Goal: Check status: Check status

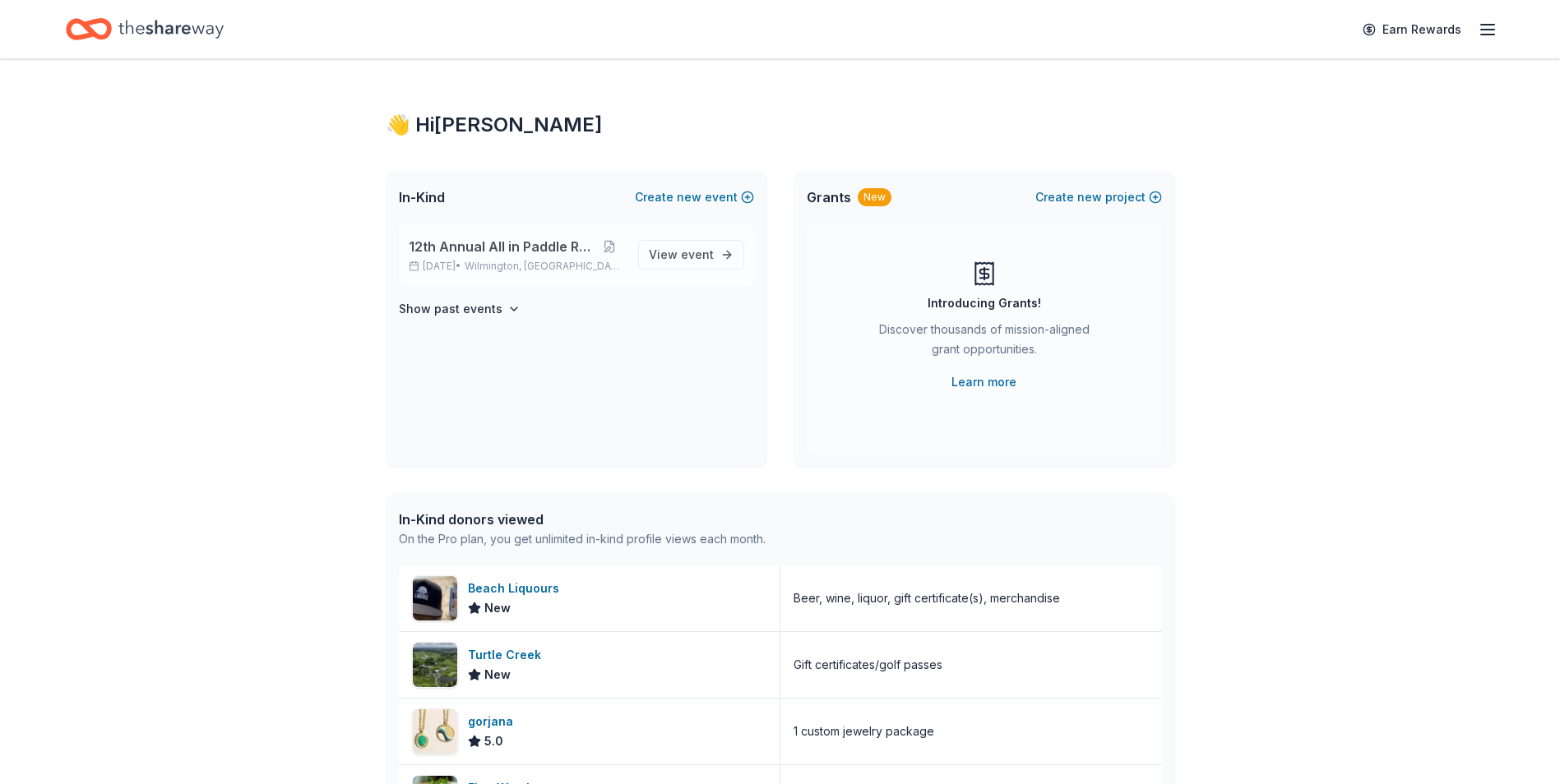
click at [454, 261] on p "[DATE] • [GEOGRAPHIC_DATA], DE" at bounding box center [516, 265] width 216 height 13
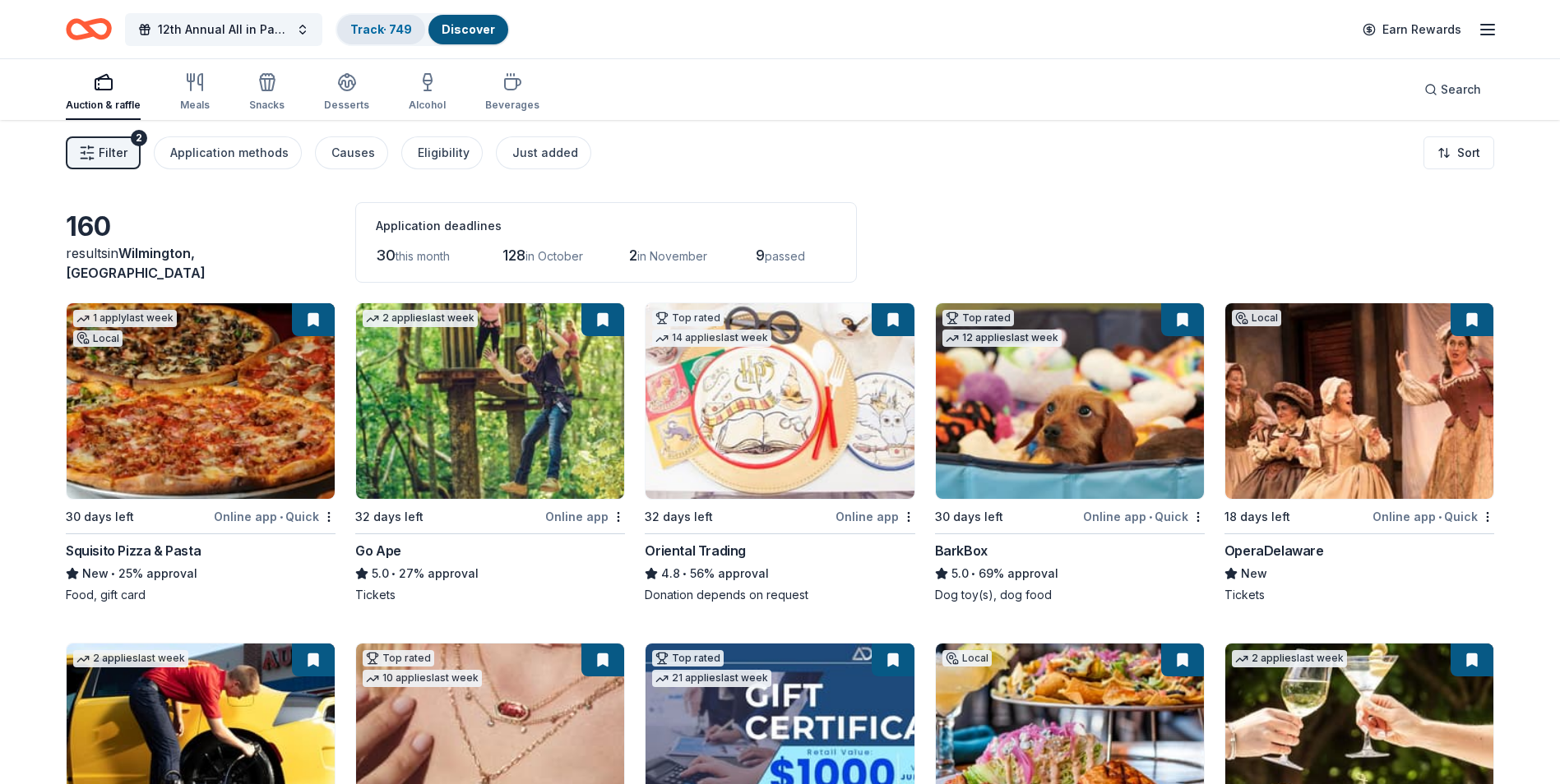
click at [364, 34] on link "Track · 749" at bounding box center [381, 29] width 62 height 14
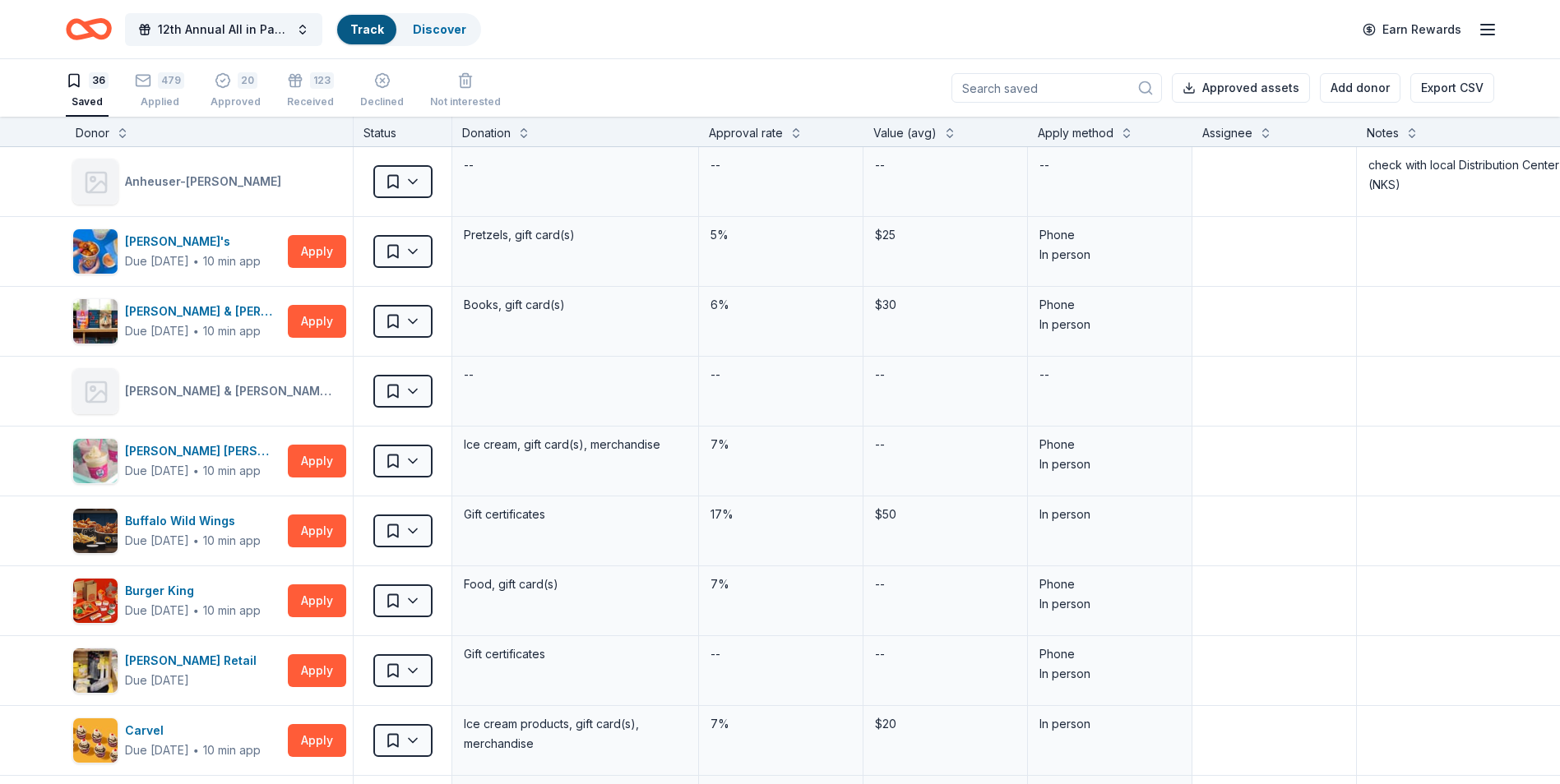
scroll to position [1, 0]
click at [163, 89] on div "479 Applied" at bounding box center [160, 89] width 49 height 36
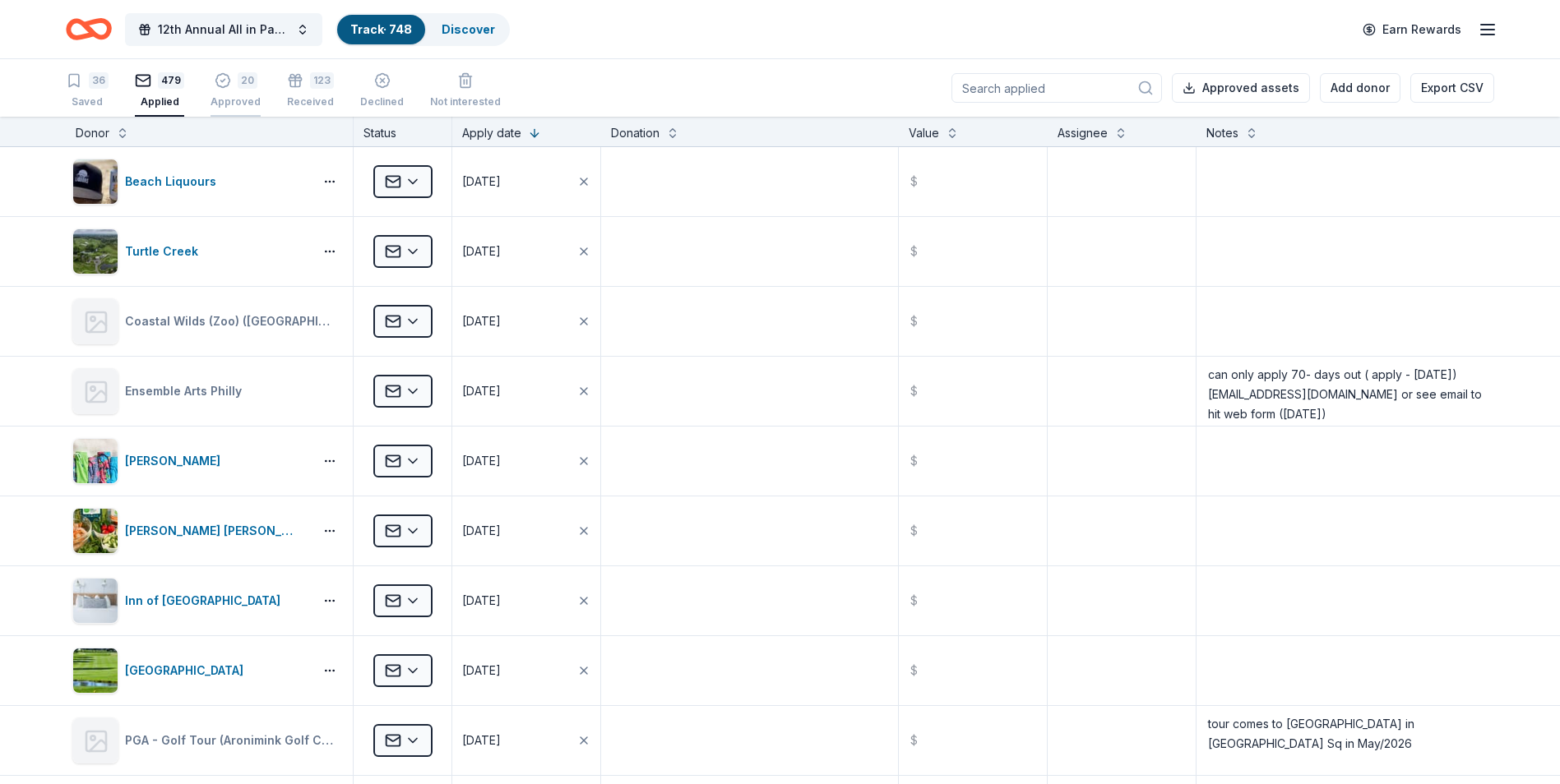
click at [238, 99] on div "Approved" at bounding box center [236, 101] width 50 height 13
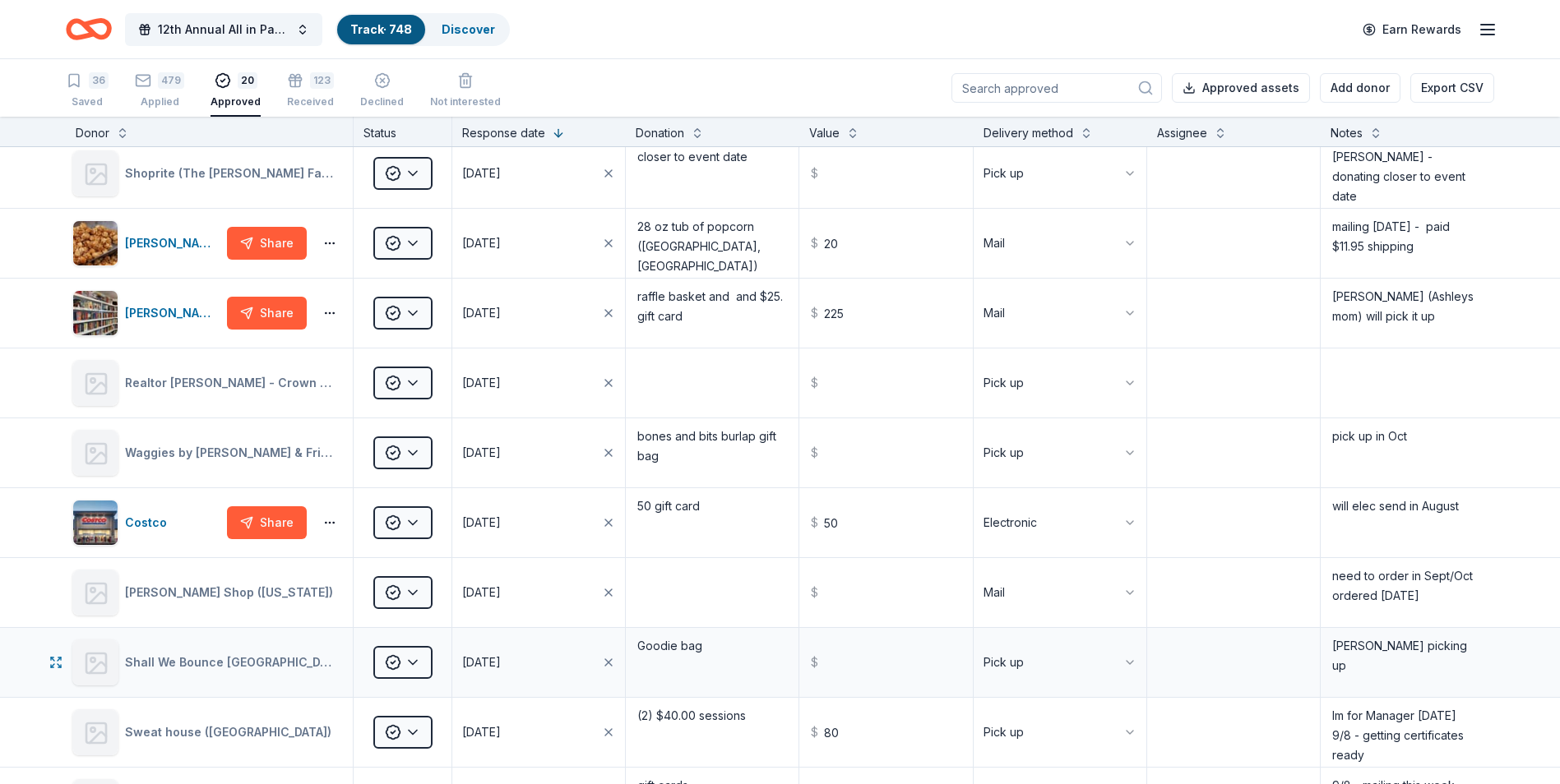
scroll to position [247, 0]
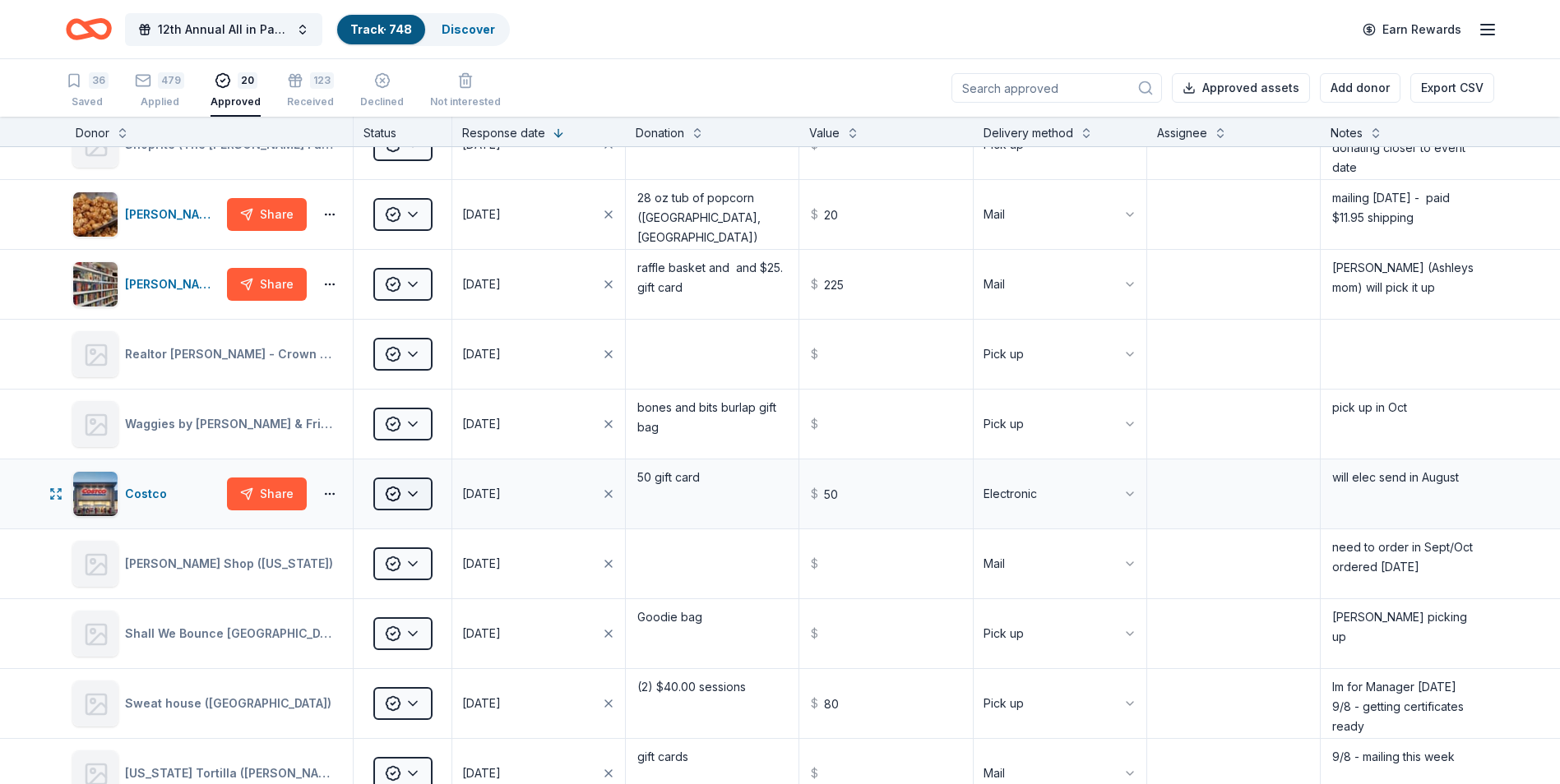
click at [415, 492] on html "12th Annual All in Paddle Raffle Track · 748 Discover Earn Rewards 36 Saved 479…" at bounding box center [780, 392] width 1560 height 784
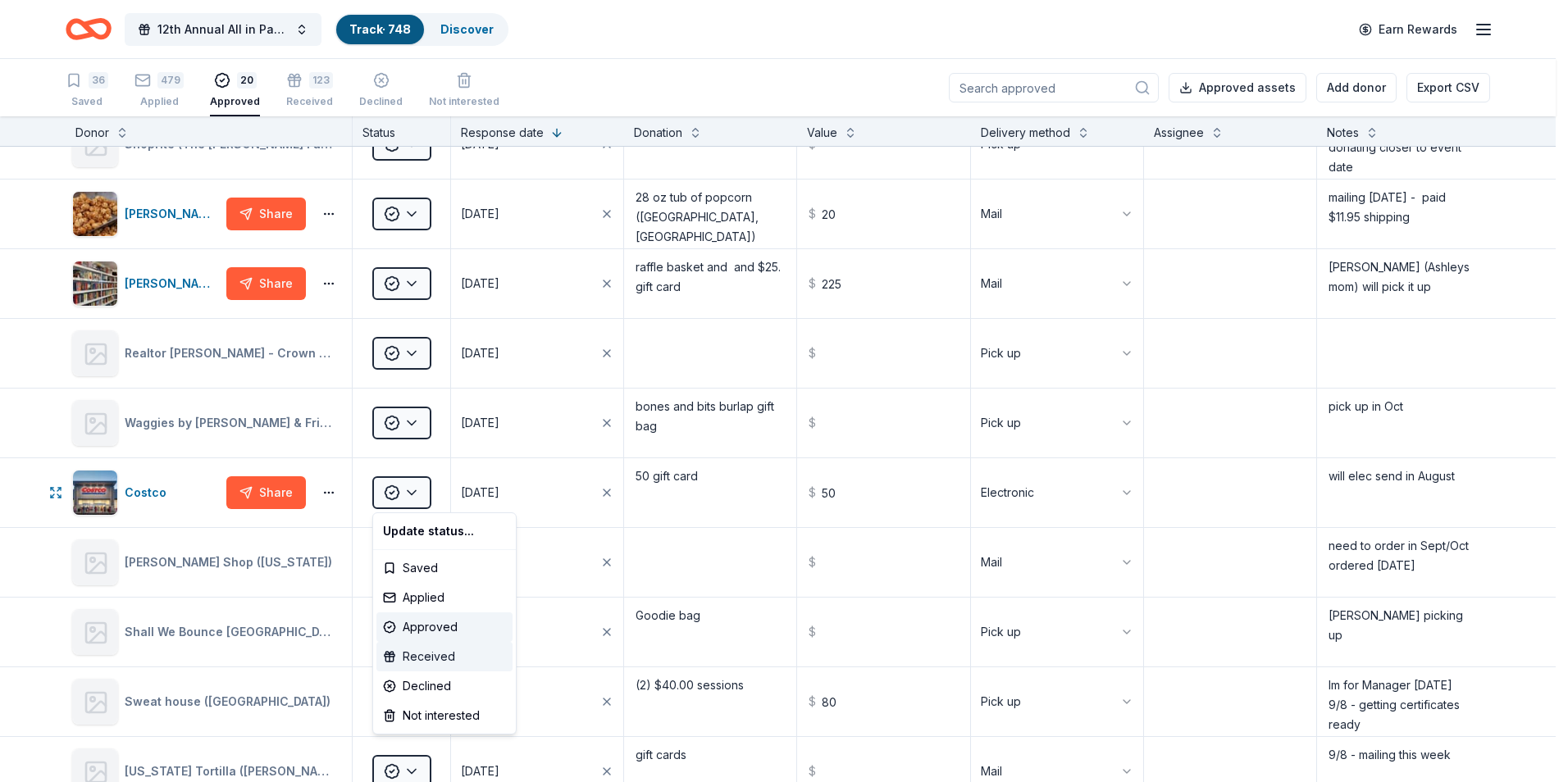
click at [416, 654] on div "Received" at bounding box center [444, 657] width 136 height 30
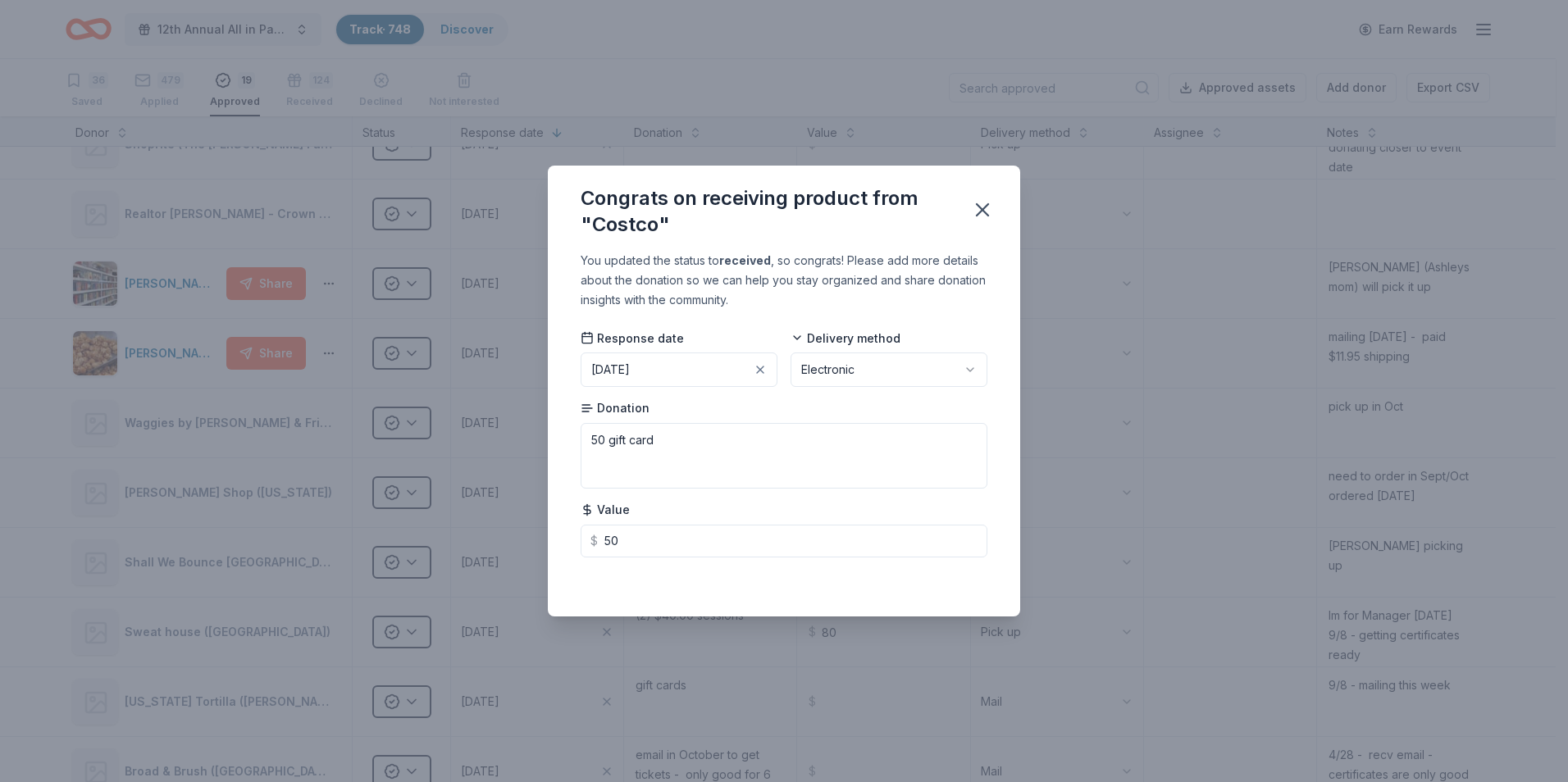
click at [656, 370] on button "[DATE]" at bounding box center [679, 369] width 197 height 34
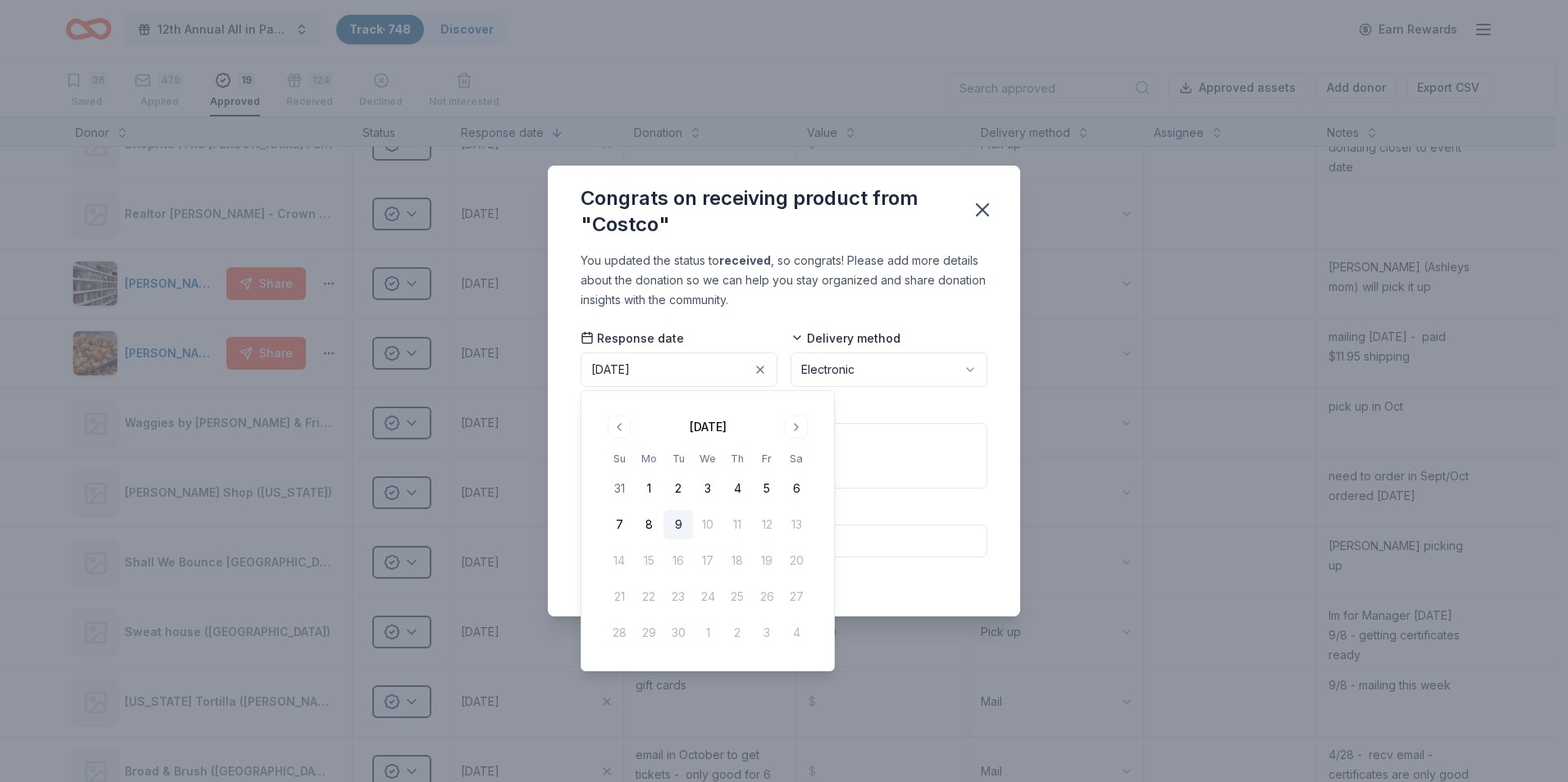
click at [679, 528] on button "9" at bounding box center [678, 525] width 30 height 30
click at [983, 208] on icon "button" at bounding box center [982, 209] width 11 height 11
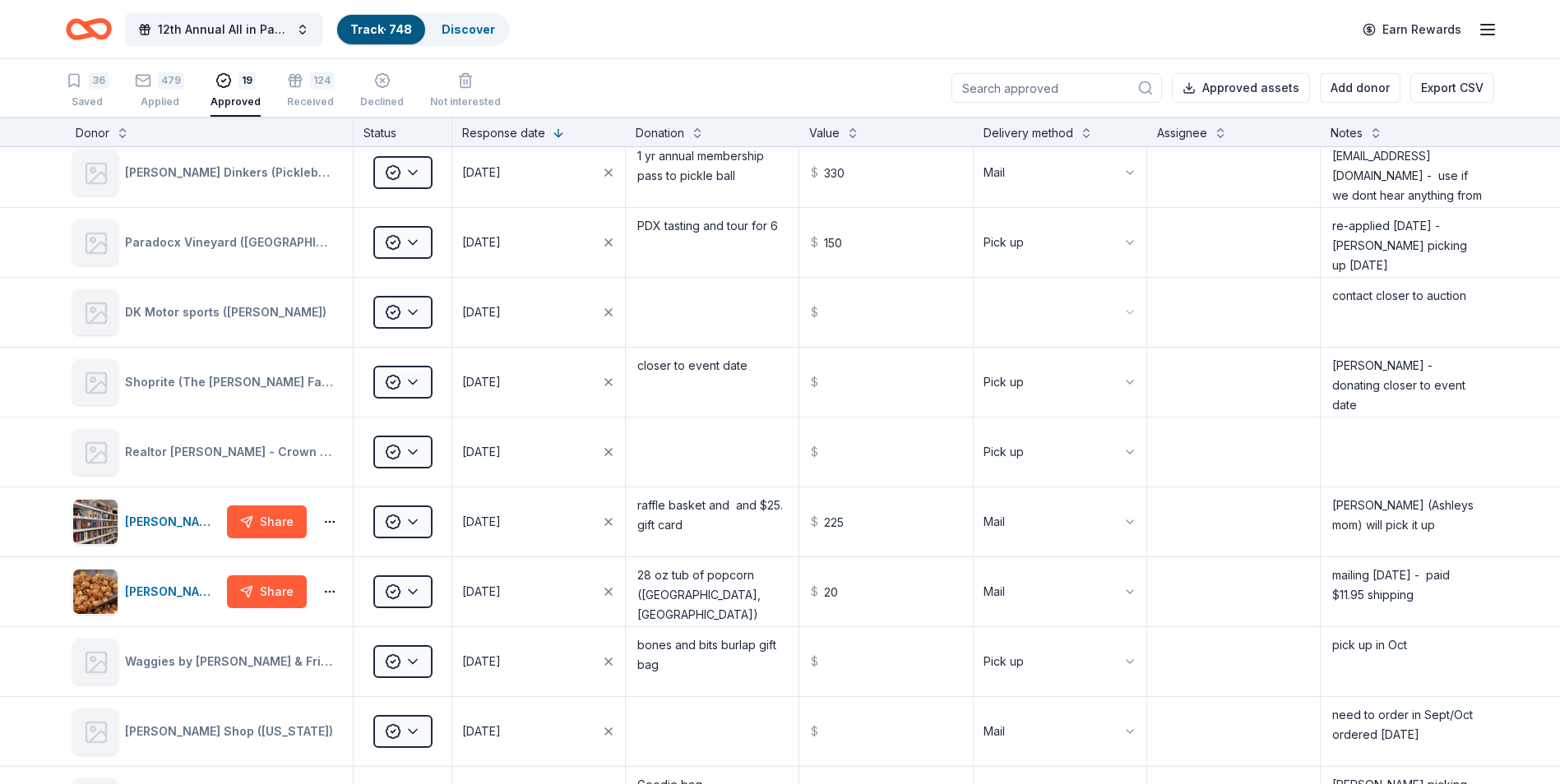
scroll to position [0, 0]
